Goal: Transaction & Acquisition: Purchase product/service

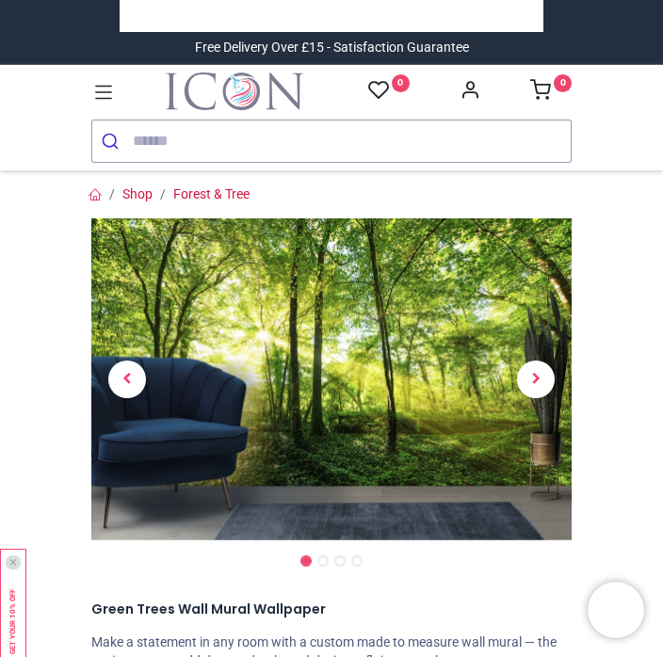
click at [542, 392] on span "Next" at bounding box center [536, 380] width 38 height 38
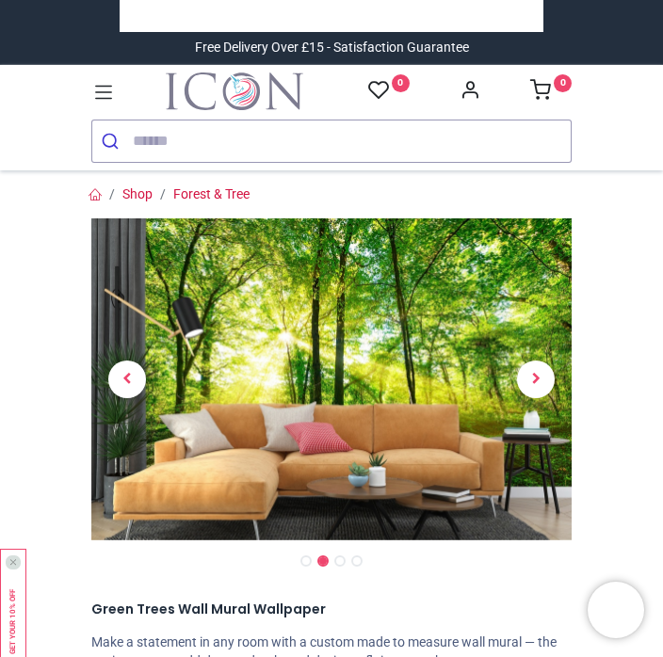
click at [545, 385] on span "Next" at bounding box center [536, 380] width 38 height 38
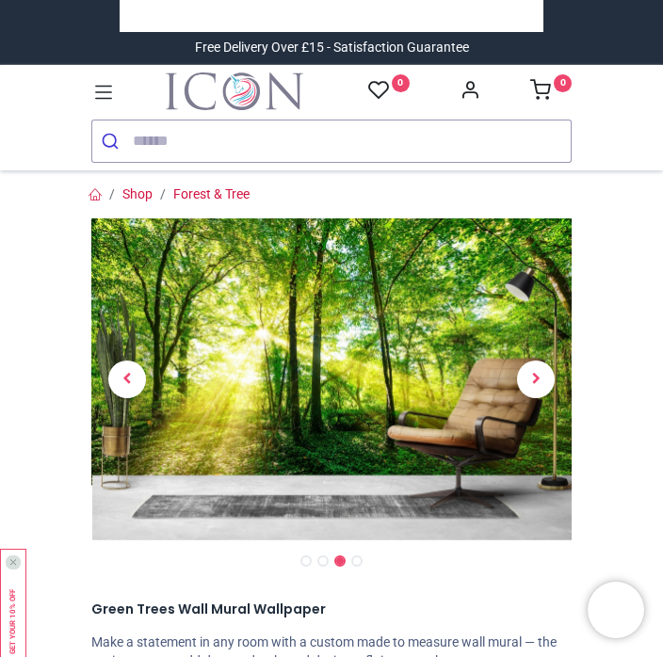
click at [546, 389] on span "Next" at bounding box center [536, 380] width 38 height 38
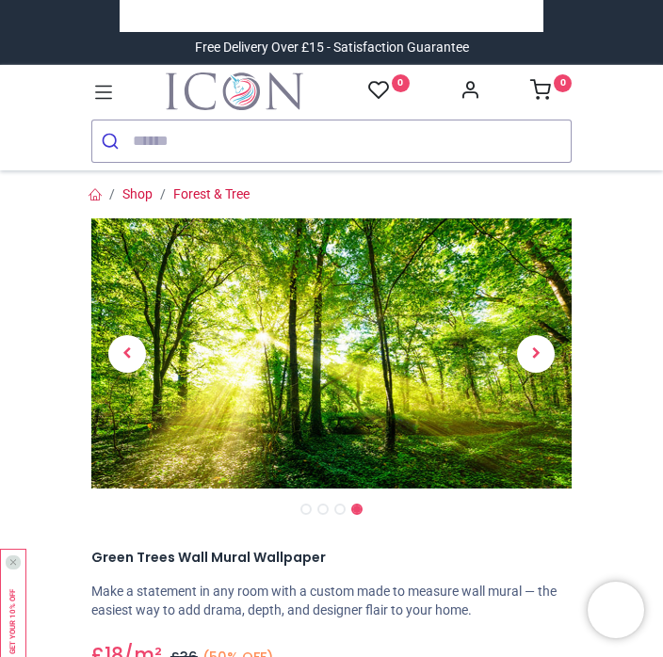
click at [543, 366] on span "Next" at bounding box center [536, 354] width 38 height 38
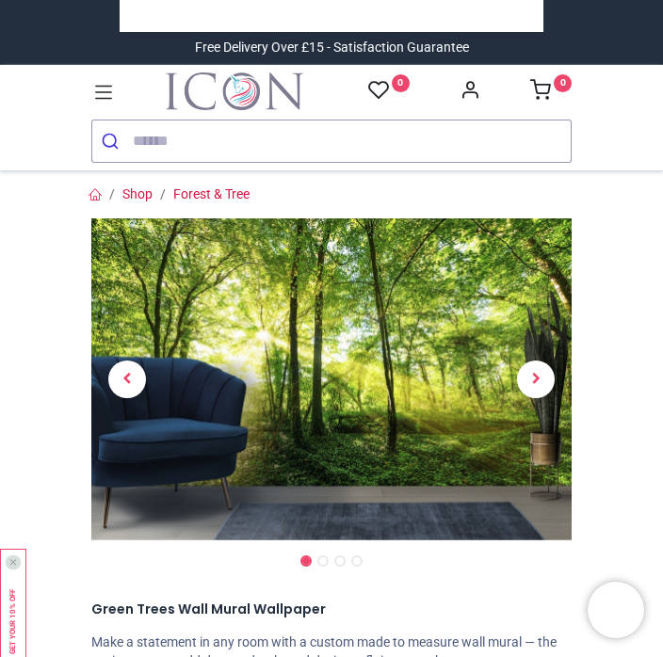
click at [547, 385] on span "Next" at bounding box center [536, 380] width 38 height 38
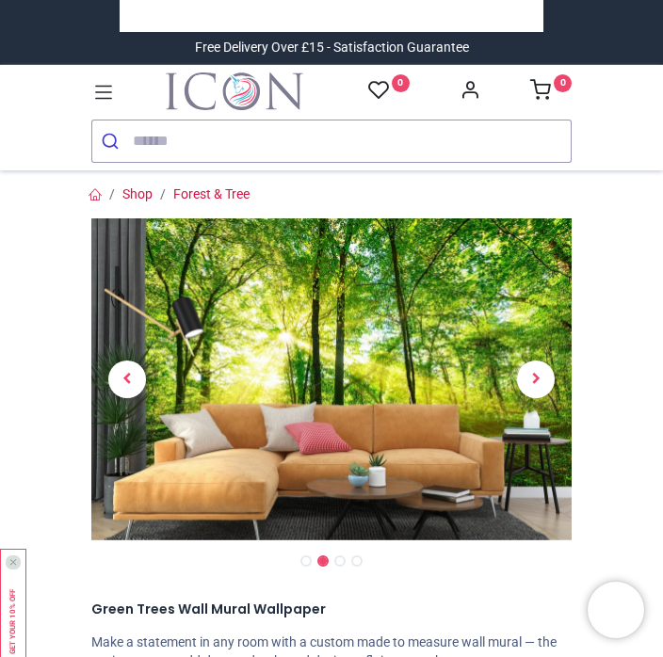
click at [543, 392] on span "Next" at bounding box center [536, 380] width 38 height 38
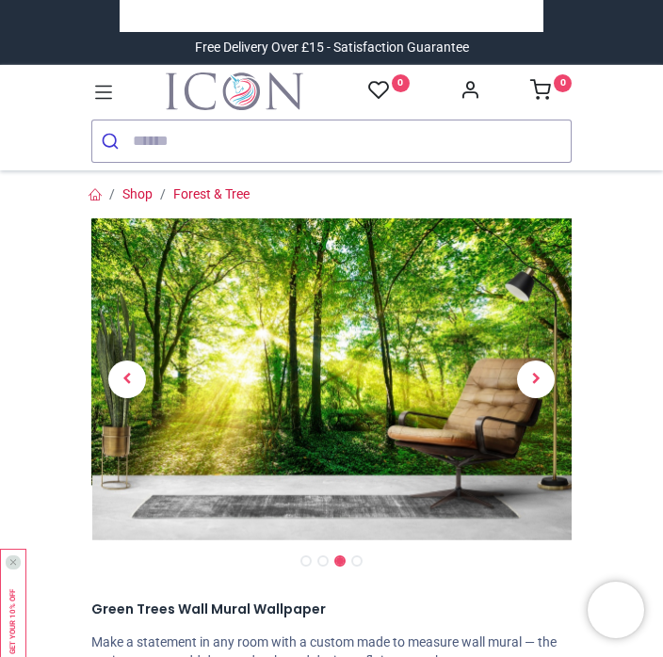
click at [542, 395] on span "Next" at bounding box center [536, 380] width 38 height 38
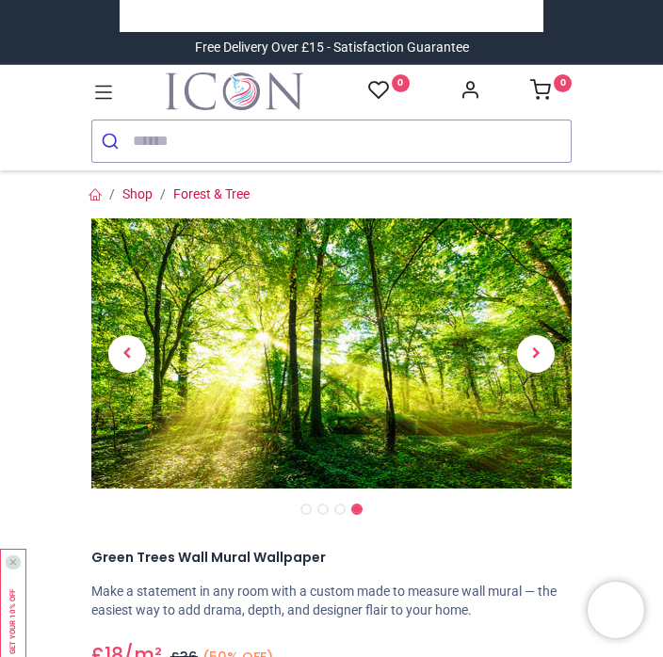
click at [535, 376] on link at bounding box center [536, 353] width 73 height 189
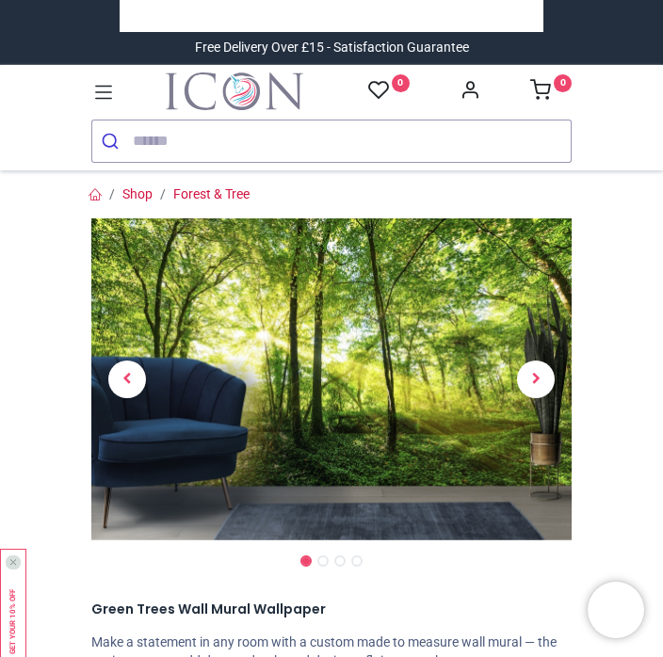
click at [540, 383] on span "Next" at bounding box center [536, 380] width 38 height 38
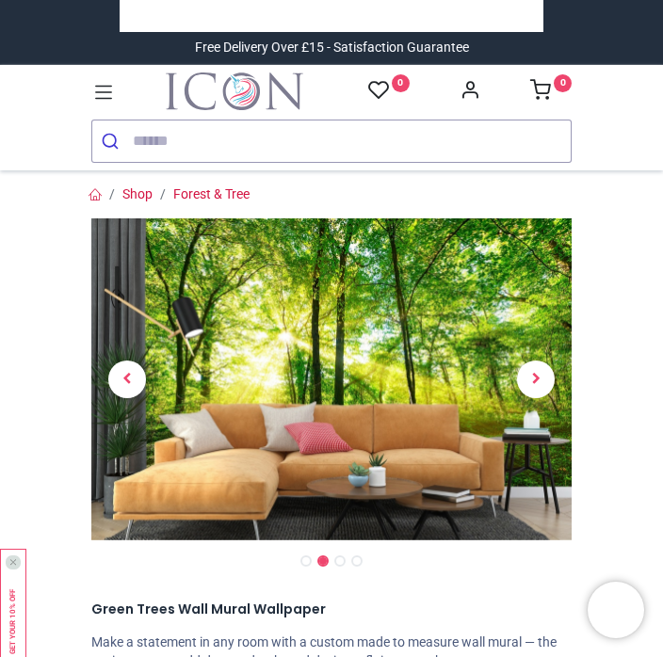
click at [543, 387] on span "Next" at bounding box center [536, 380] width 38 height 38
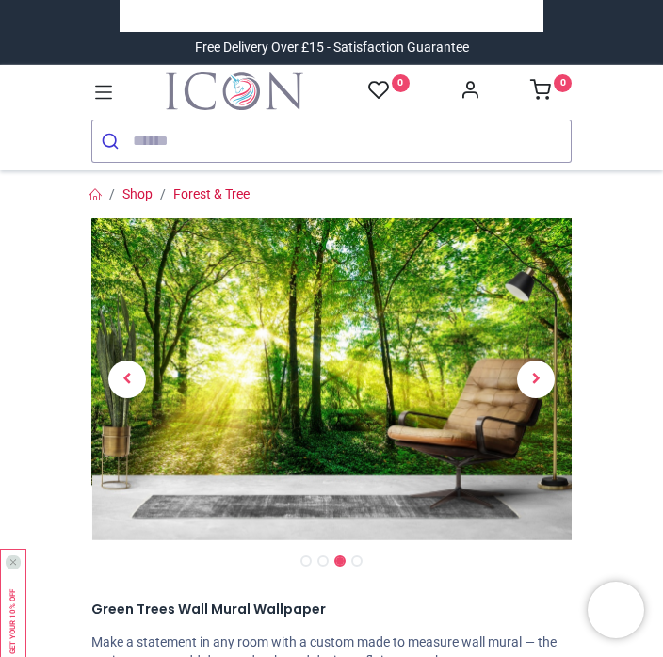
click at [542, 391] on span "Next" at bounding box center [536, 380] width 38 height 38
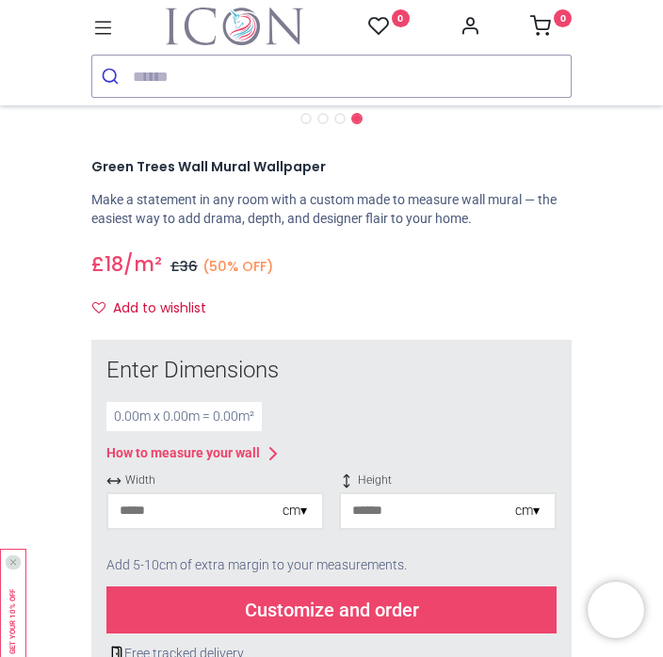
scroll to position [328, 0]
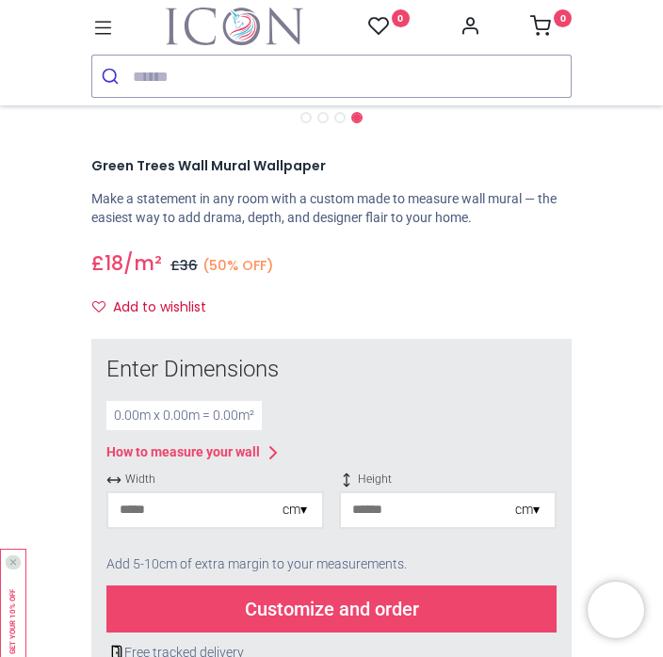
click at [195, 506] on input "number" at bounding box center [195, 510] width 174 height 34
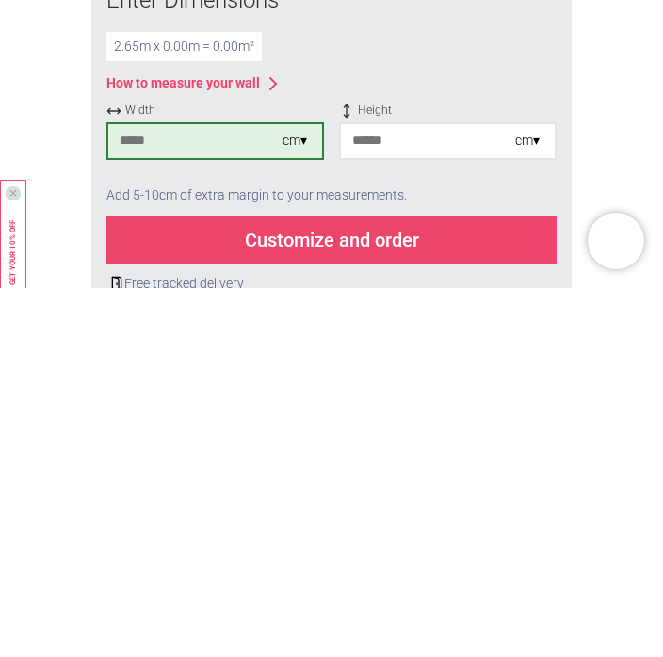
type input "***"
click at [431, 493] on input "number" at bounding box center [428, 510] width 174 height 34
type input "***"
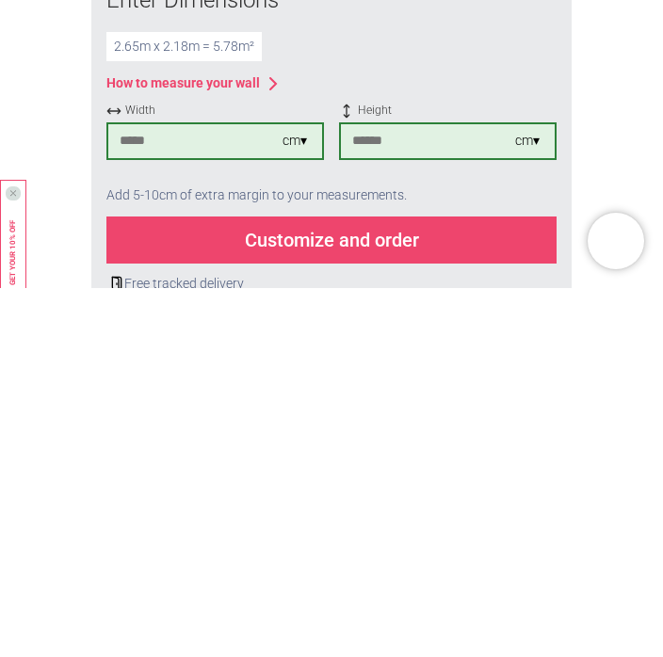
click at [332, 586] on div "Customize and order" at bounding box center [331, 609] width 450 height 47
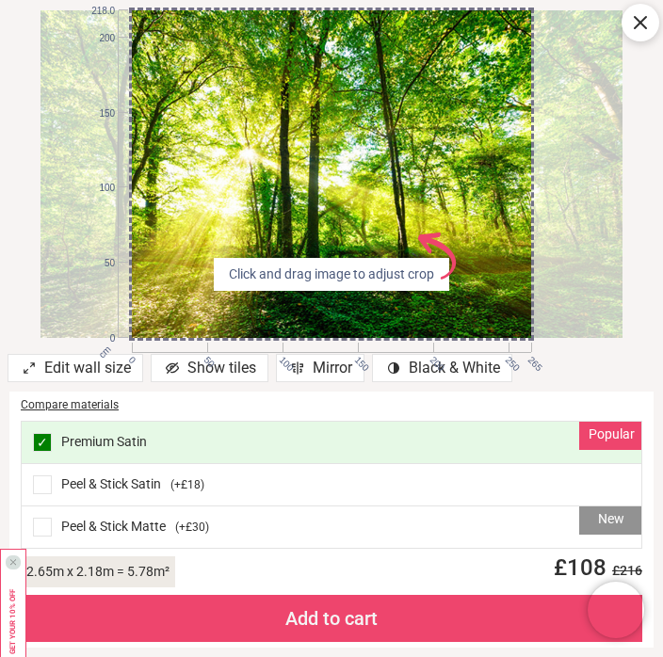
click at [80, 369] on div "Edit wall size" at bounding box center [76, 368] width 136 height 28
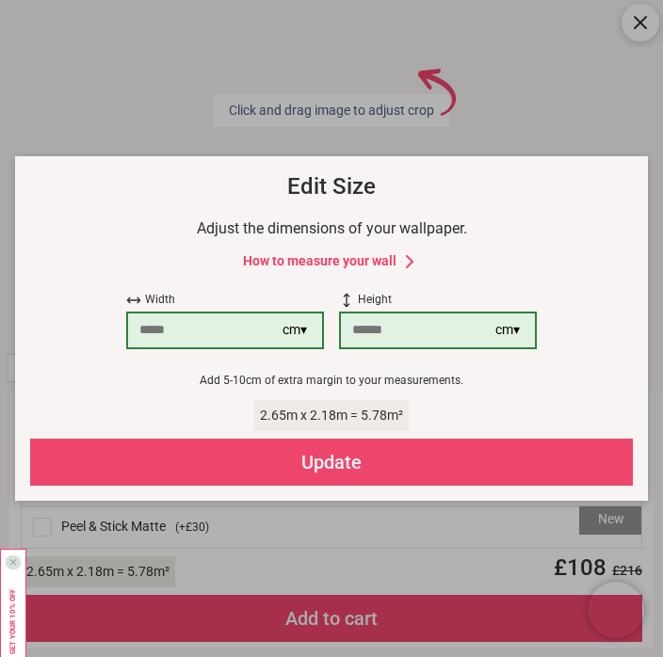
click at [305, 331] on div "cm ▾" at bounding box center [295, 330] width 24 height 19
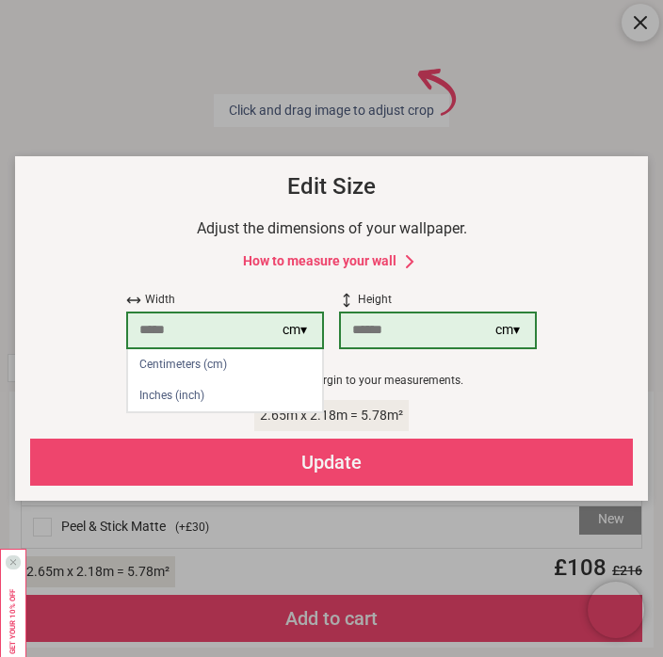
click at [342, 458] on div "Update" at bounding box center [331, 462] width 603 height 47
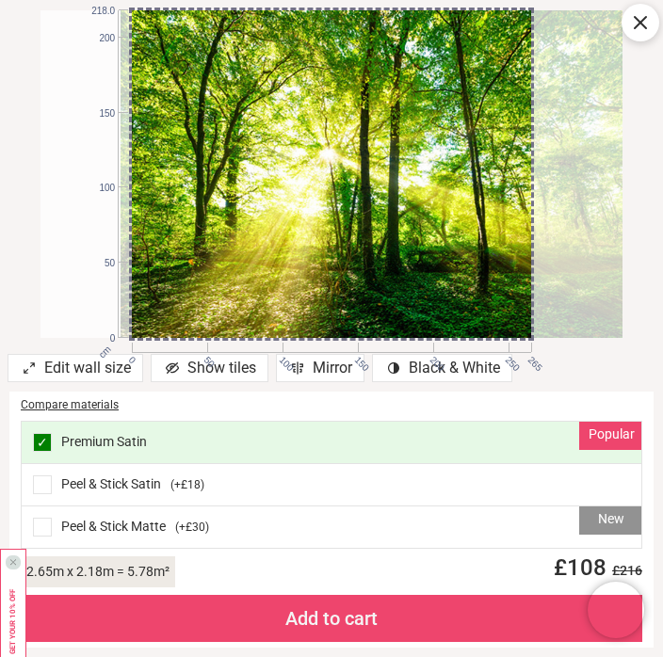
click at [582, 281] on div at bounding box center [412, 174] width 583 height 328
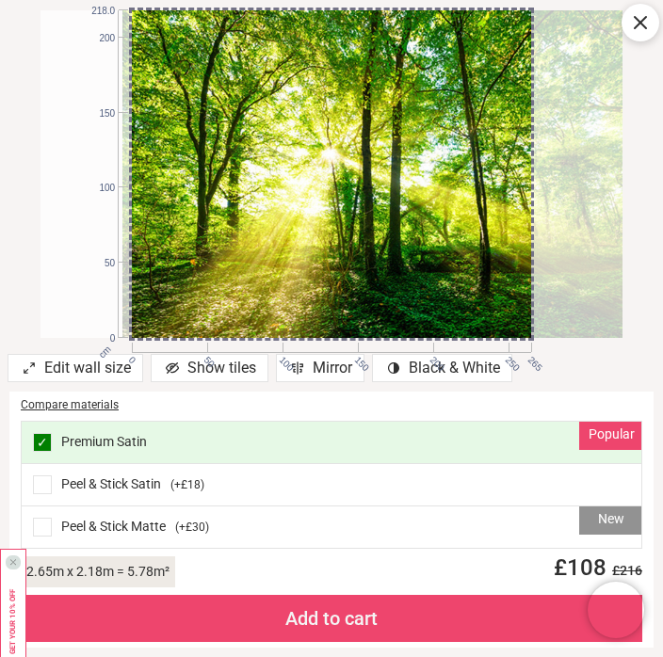
click at [40, 490] on span at bounding box center [42, 485] width 19 height 19
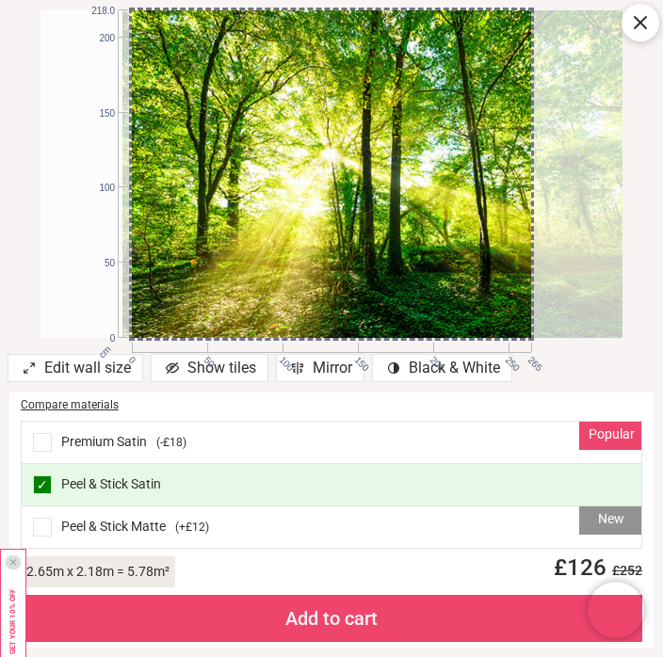
click at [134, 454] on div "Popular Premium Satin ( -£18 )" at bounding box center [332, 443] width 620 height 42
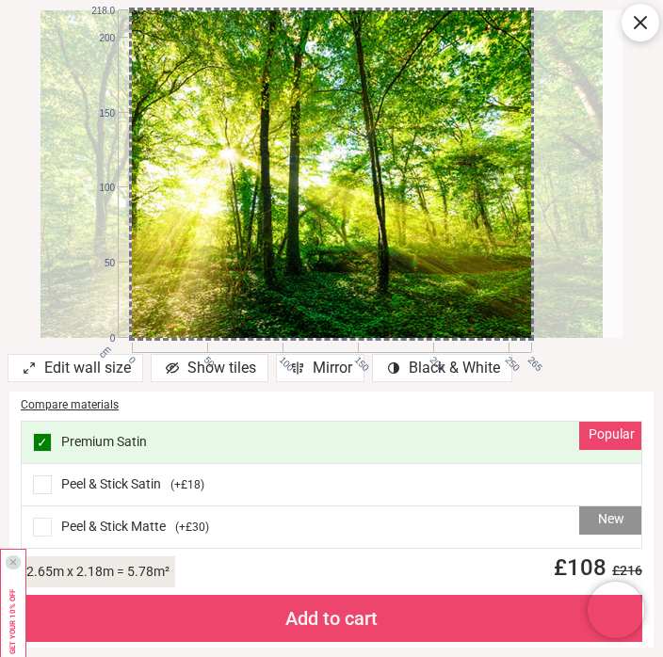
click at [488, 211] on div at bounding box center [312, 174] width 583 height 328
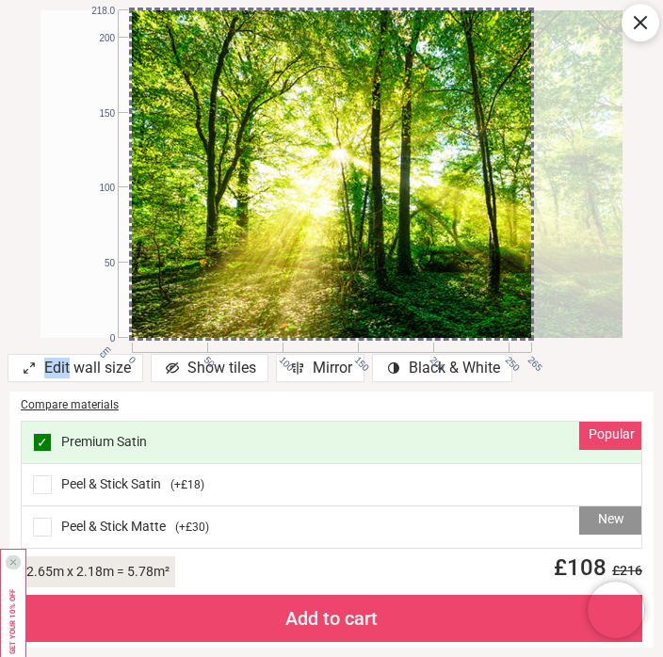
click at [481, 242] on div at bounding box center [423, 174] width 583 height 328
click at [38, 525] on span at bounding box center [42, 527] width 19 height 19
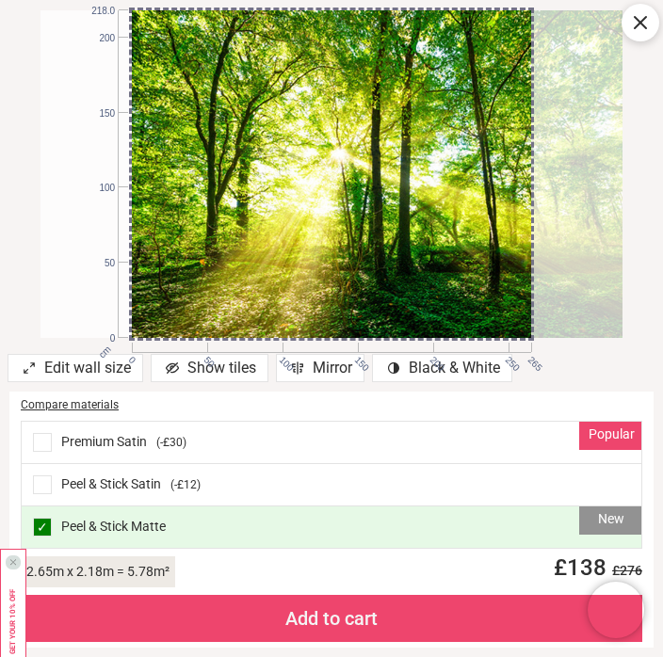
click at [639, 22] on icon at bounding box center [640, 22] width 11 height 11
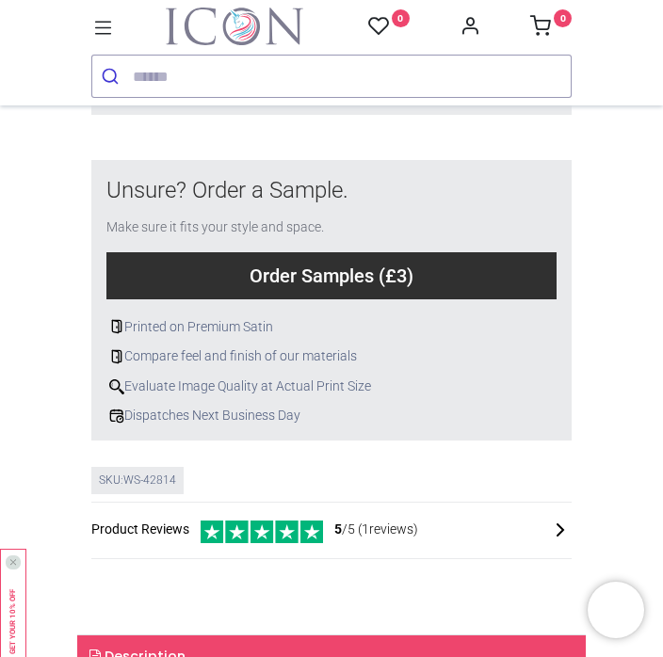
scroll to position [944, 0]
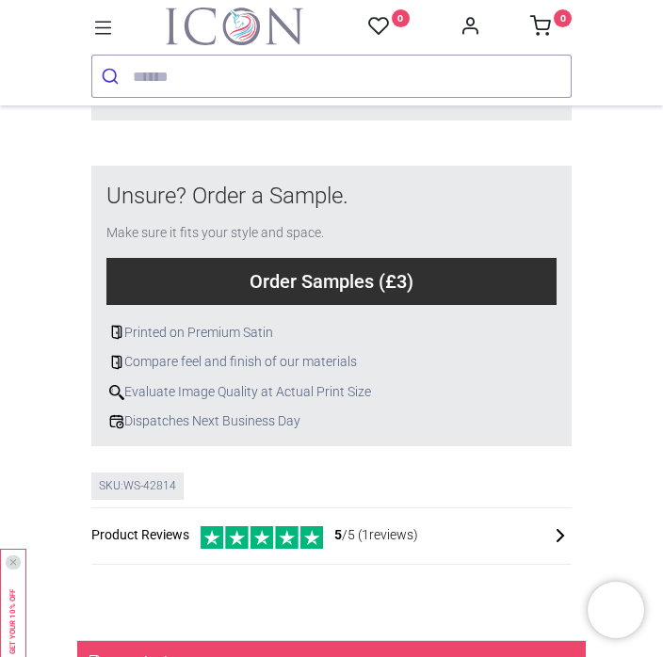
click at [336, 267] on div "Order Samples (£3)" at bounding box center [331, 281] width 450 height 47
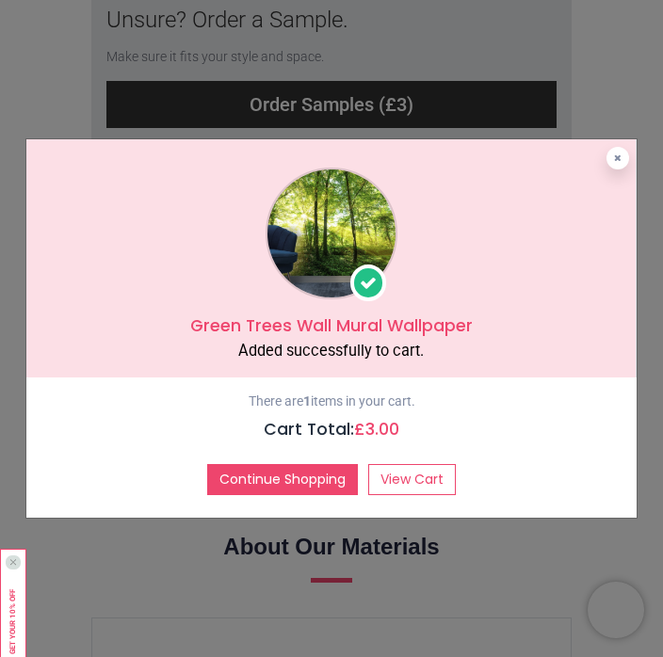
click at [413, 482] on link "View Cart" at bounding box center [412, 480] width 88 height 32
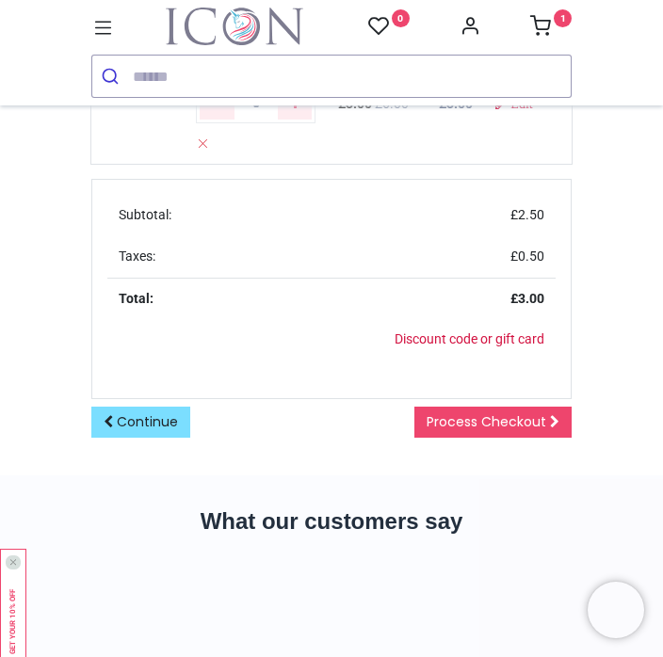
scroll to position [241, 0]
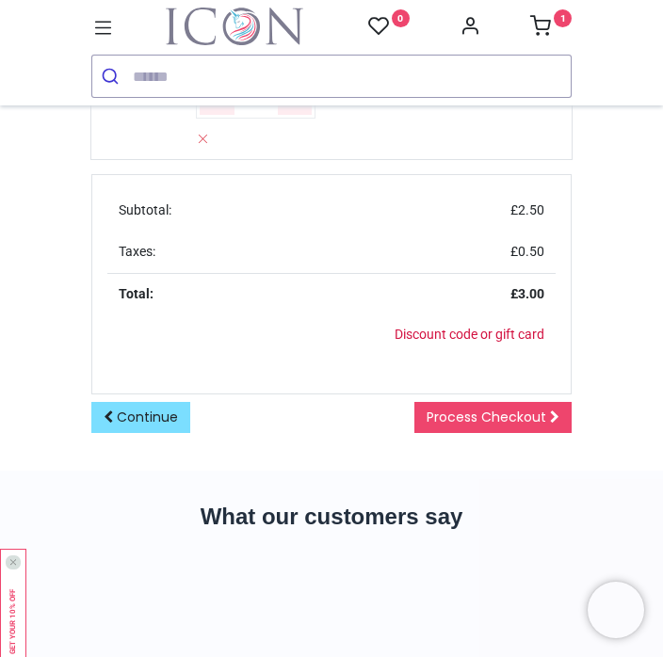
click at [495, 421] on link "Process Checkout" at bounding box center [492, 418] width 157 height 32
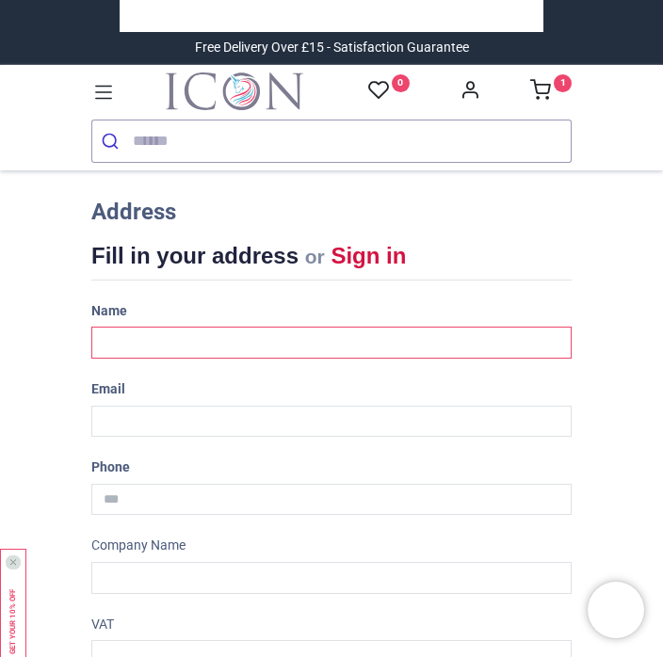
click at [166, 343] on input "text" at bounding box center [331, 343] width 480 height 32
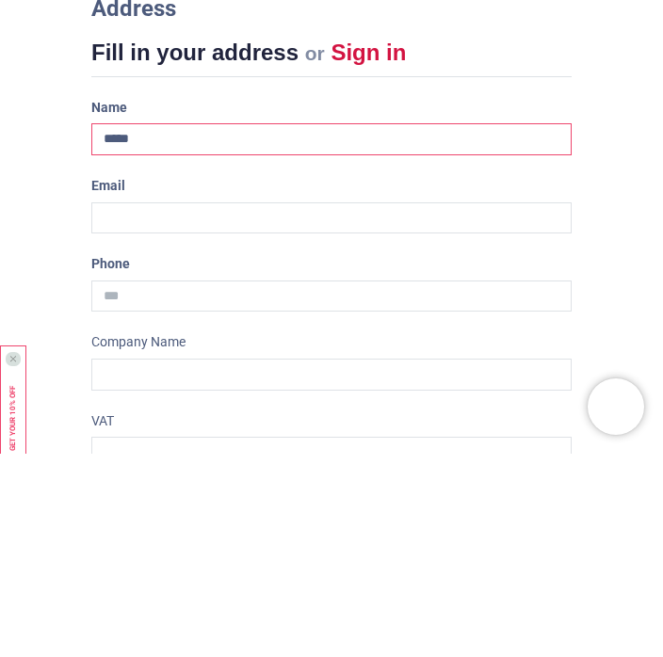
type input "**********"
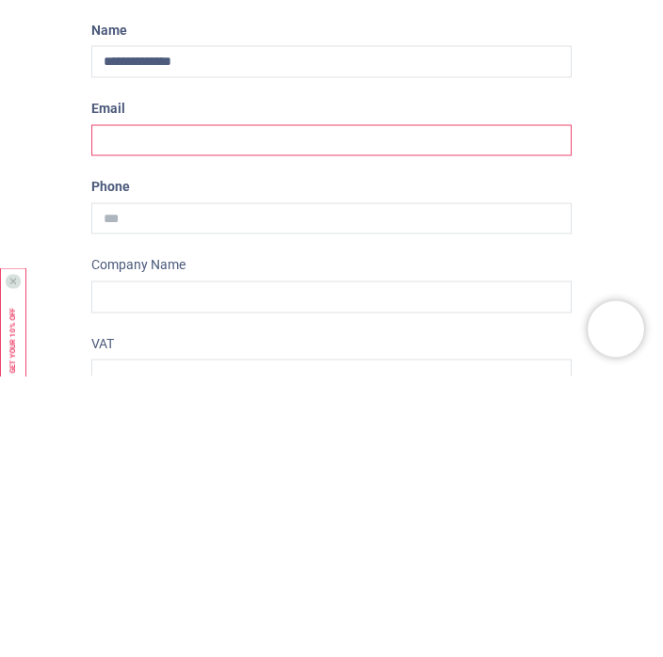
type input "**********"
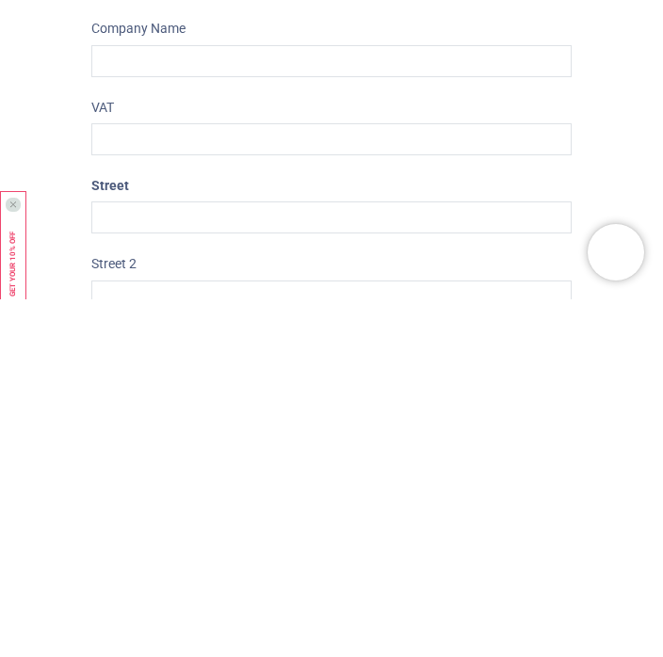
scroll to position [163, 0]
type input "**********"
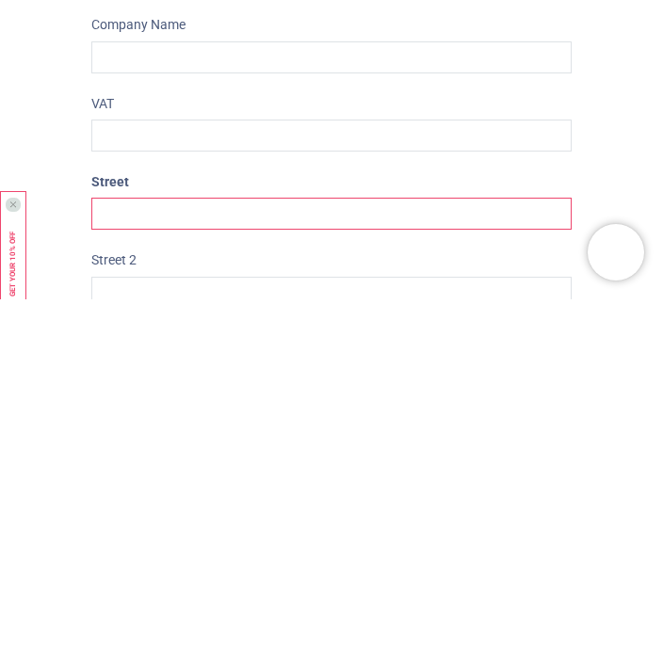
click at [166, 556] on input "text" at bounding box center [331, 572] width 480 height 32
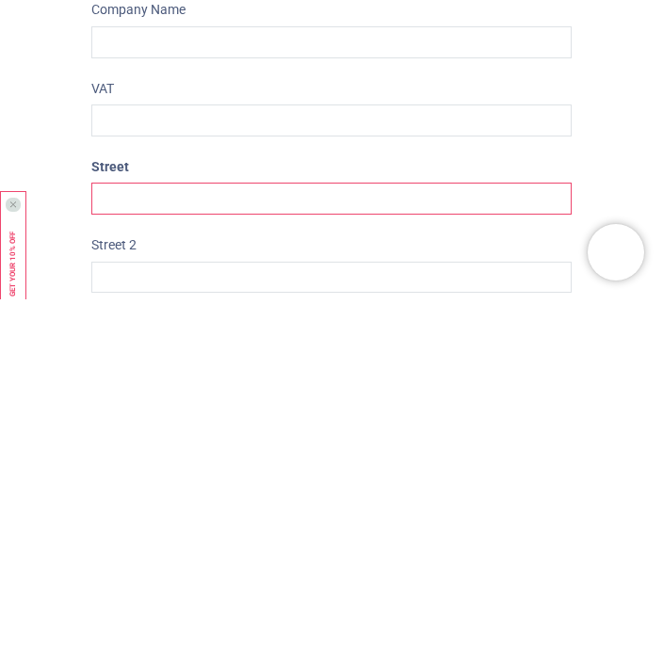
scroll to position [176, 0]
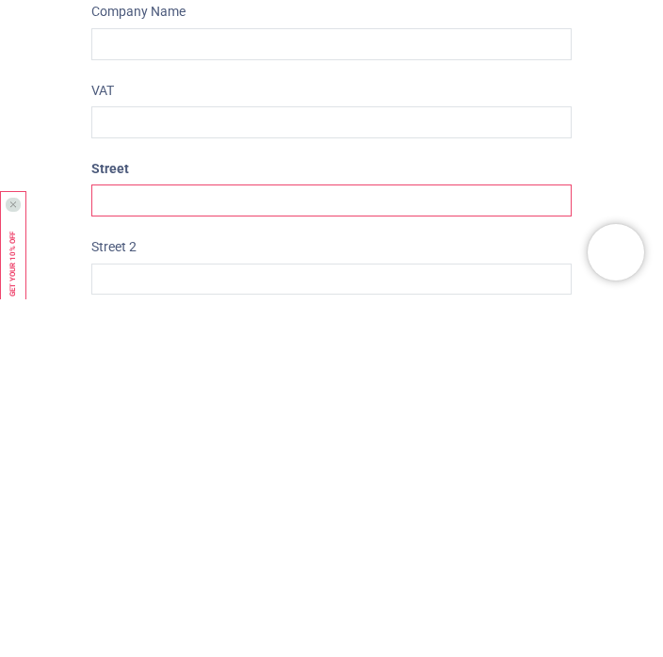
type input "**********"
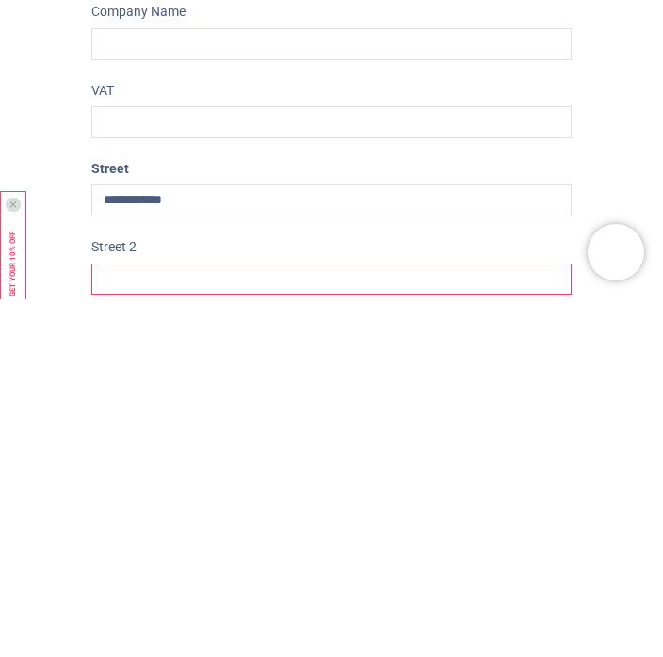
type input "**********"
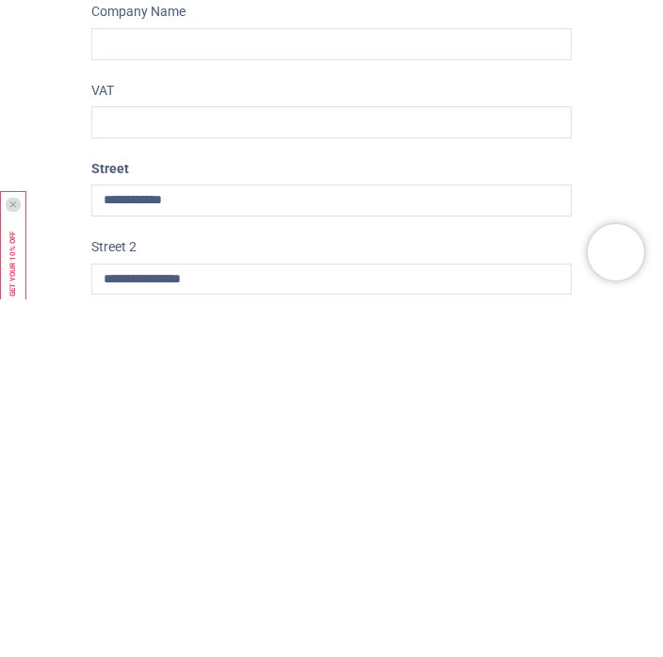
type input "**********"
type input "*******"
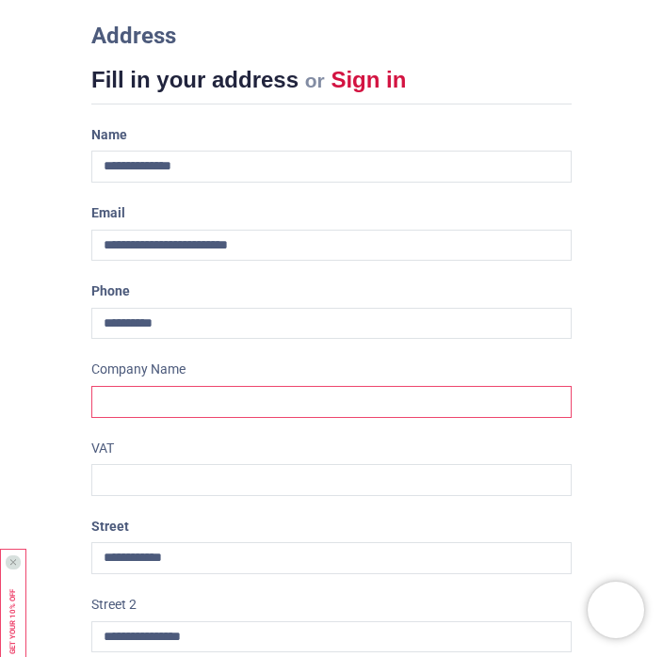
click at [137, 401] on input "text" at bounding box center [331, 402] width 480 height 32
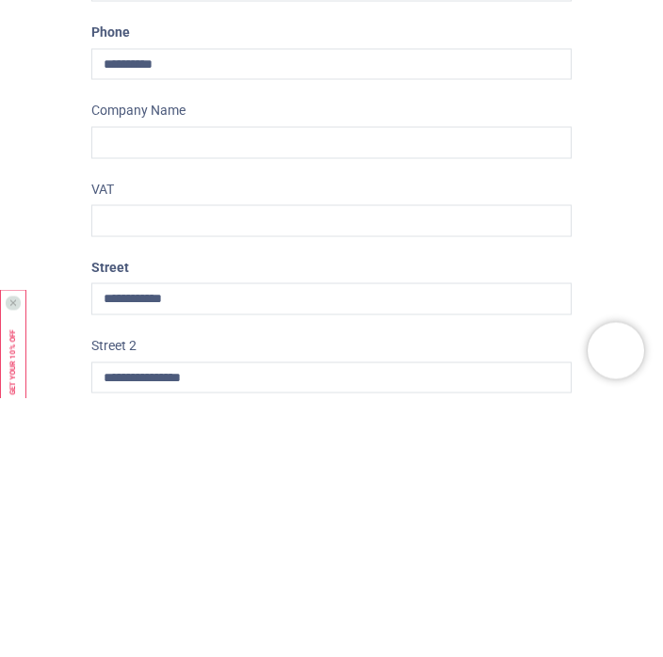
click at [57, 184] on div "Review Order Address Confirm Order Your order: £ 3.00 Product Price 0" at bounding box center [331, 533] width 663 height 1078
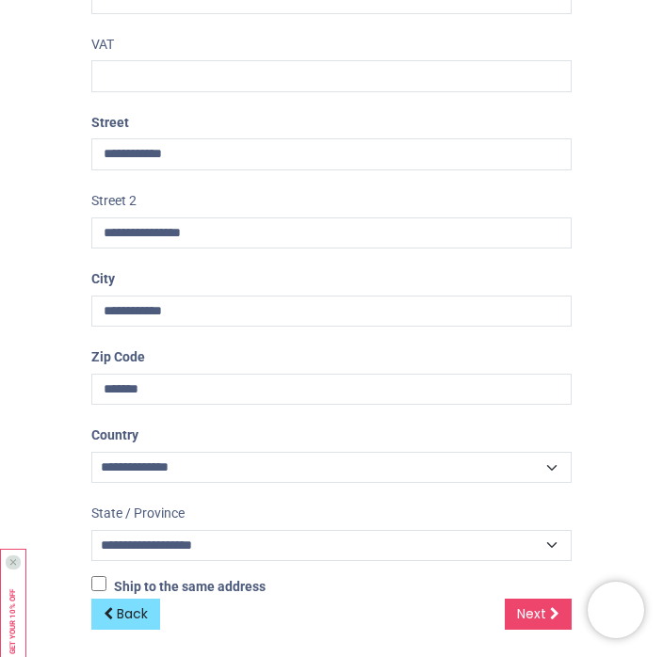
scroll to position [577, 0]
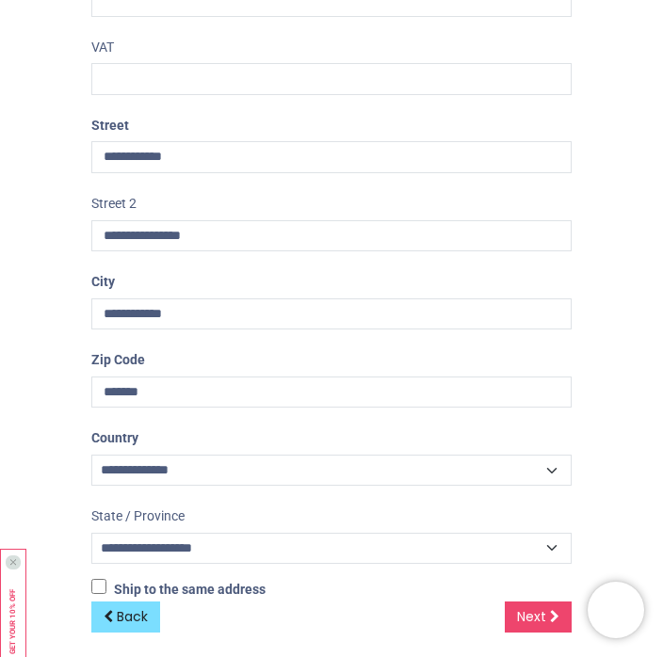
click at [617, 648] on div "Review Order Address Confirm Order Your order: £ 3.00 Product Price 0" at bounding box center [331, 132] width 663 height 1078
click at [540, 602] on link "Next" at bounding box center [538, 618] width 67 height 32
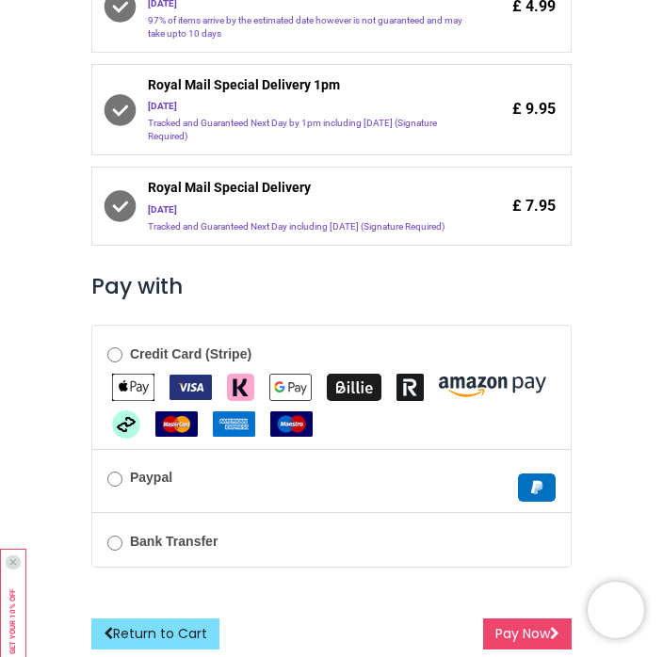
scroll to position [534, 0]
click at [198, 431] on img "MasterCard" at bounding box center [176, 424] width 42 height 25
click at [198, 429] on img "MasterCard" at bounding box center [176, 424] width 42 height 25
click at [529, 640] on button "Pay Now" at bounding box center [527, 635] width 89 height 32
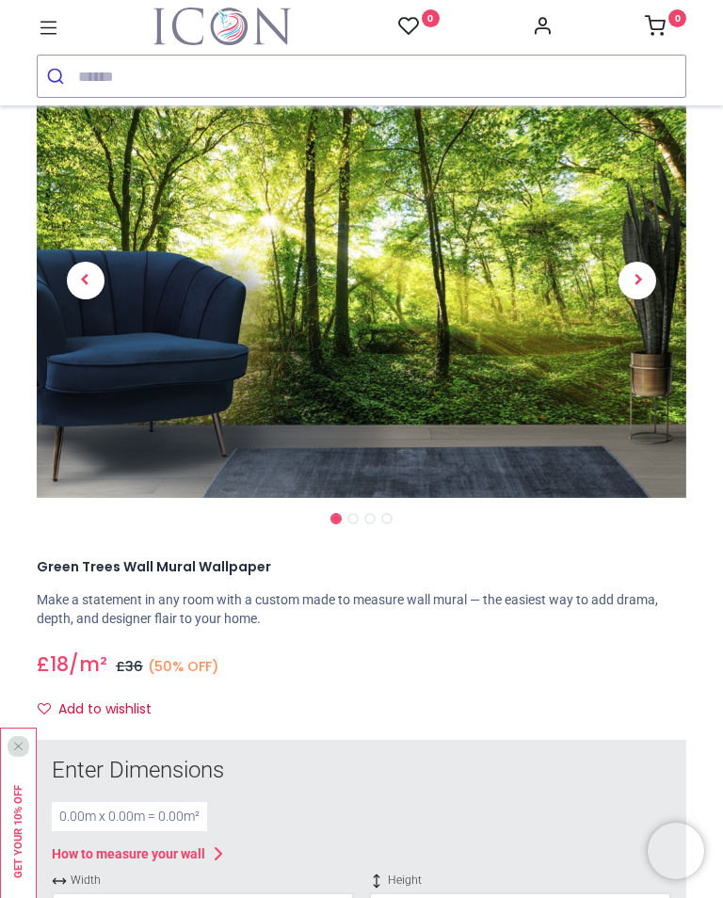
scroll to position [93, 0]
